Goal: Unclear

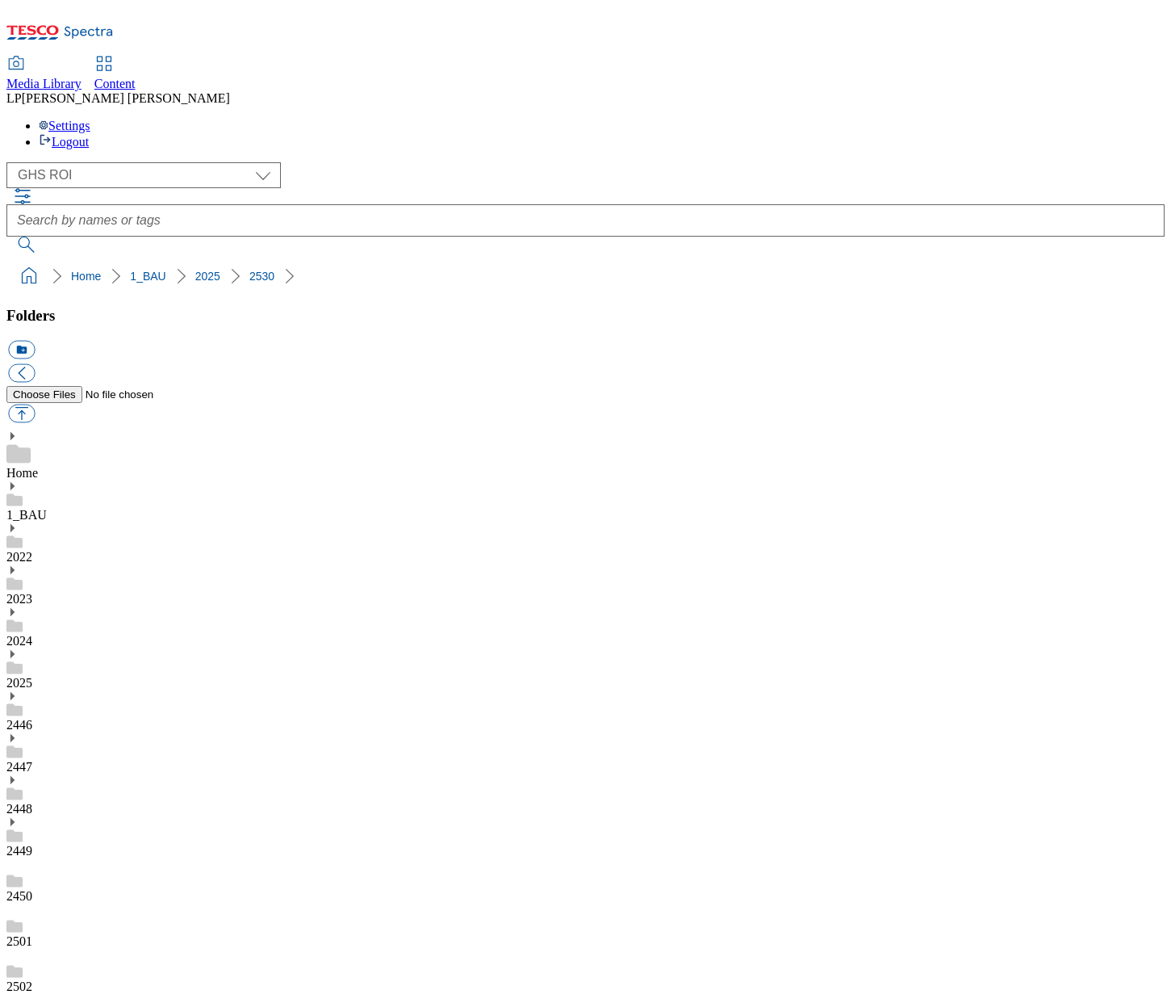
select select "flare-ghs-roi"
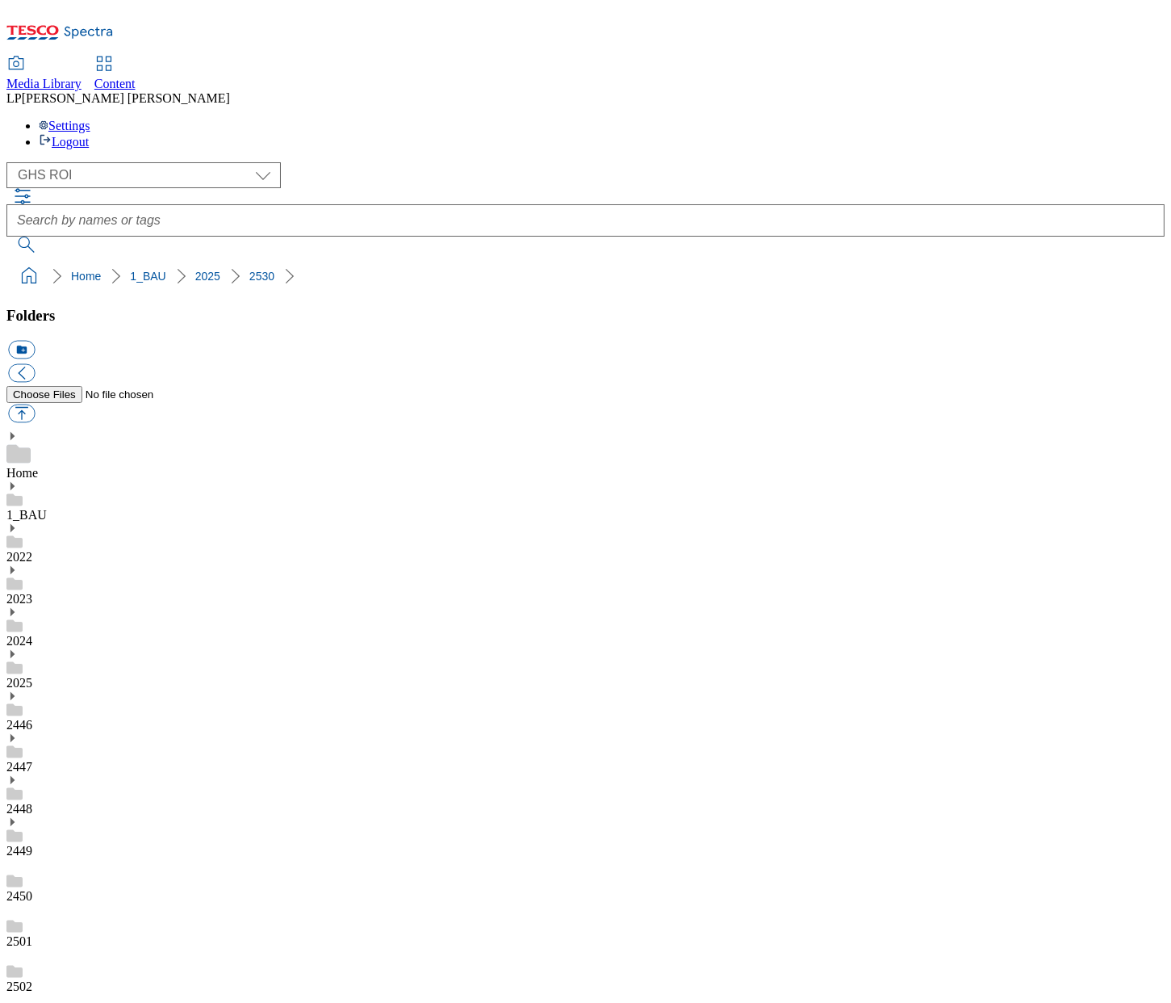
scroll to position [45, 0]
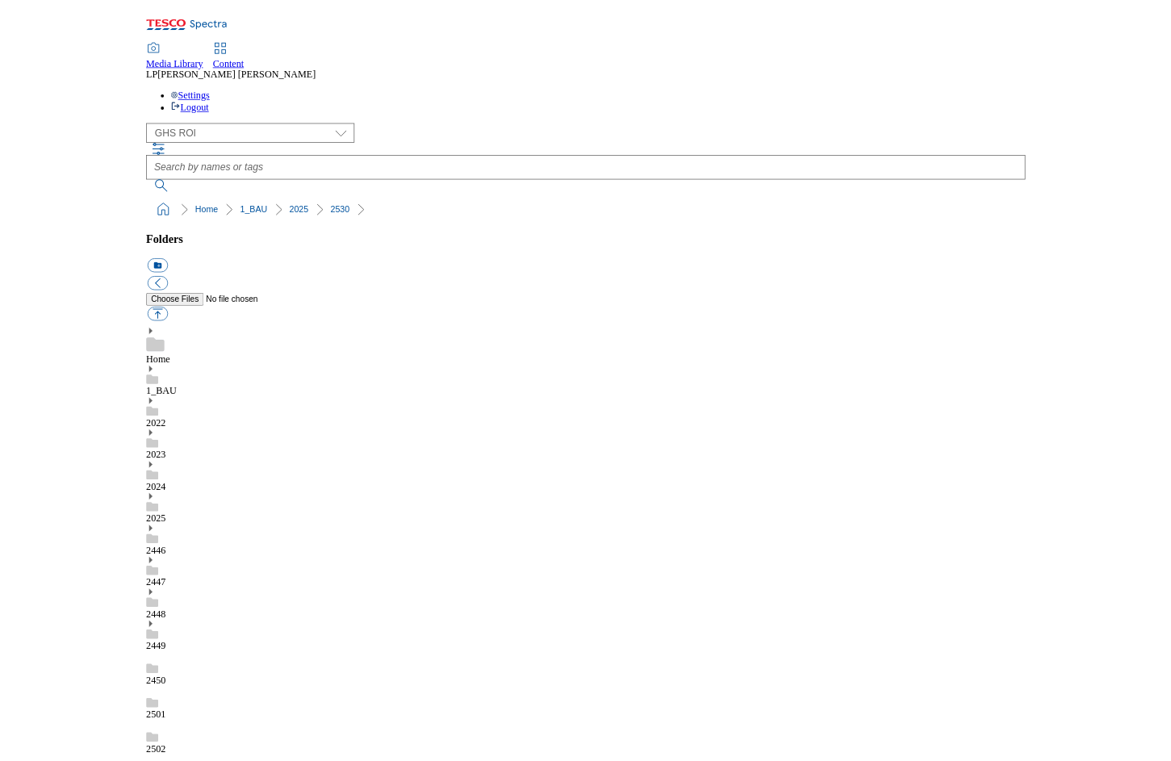
scroll to position [554, 0]
